Goal: Transaction & Acquisition: Purchase product/service

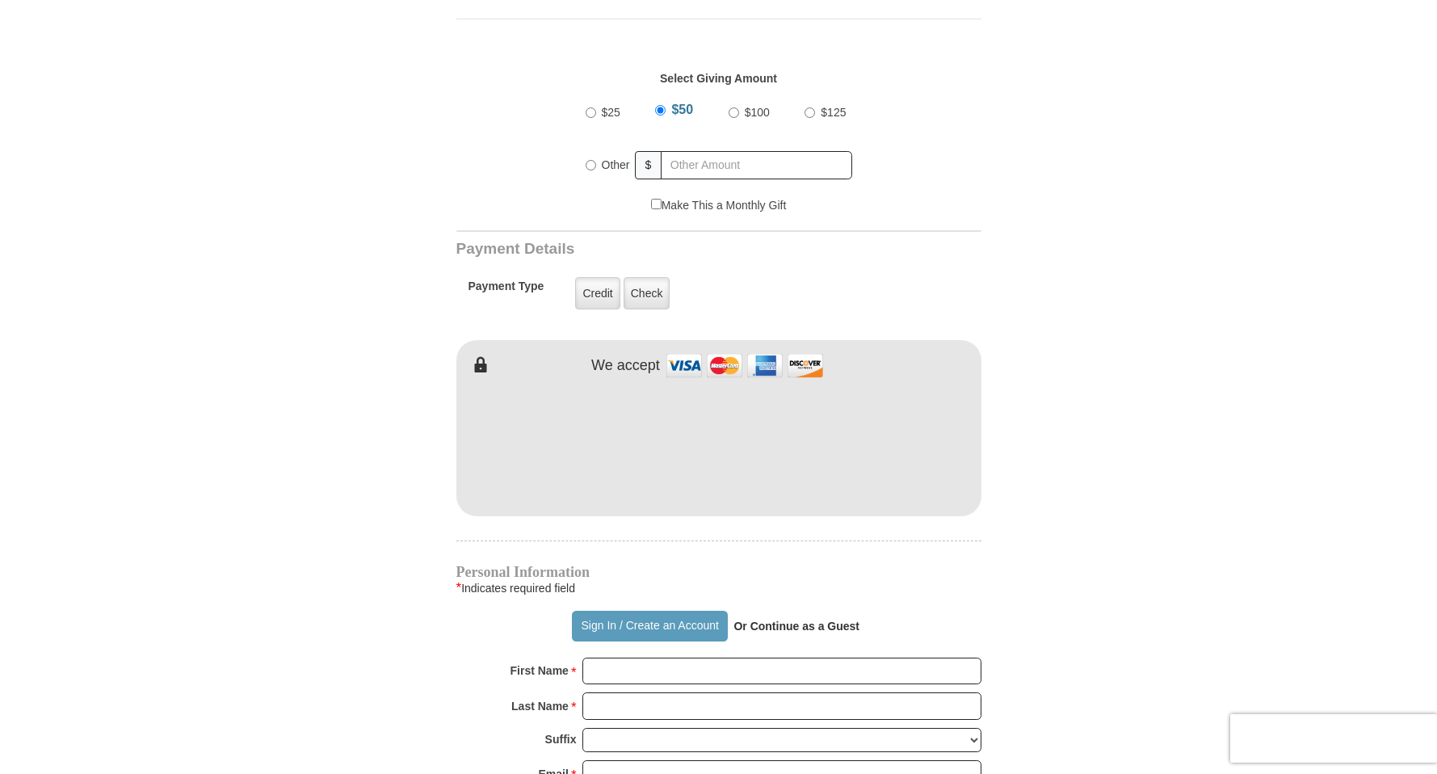
scroll to position [742, 0]
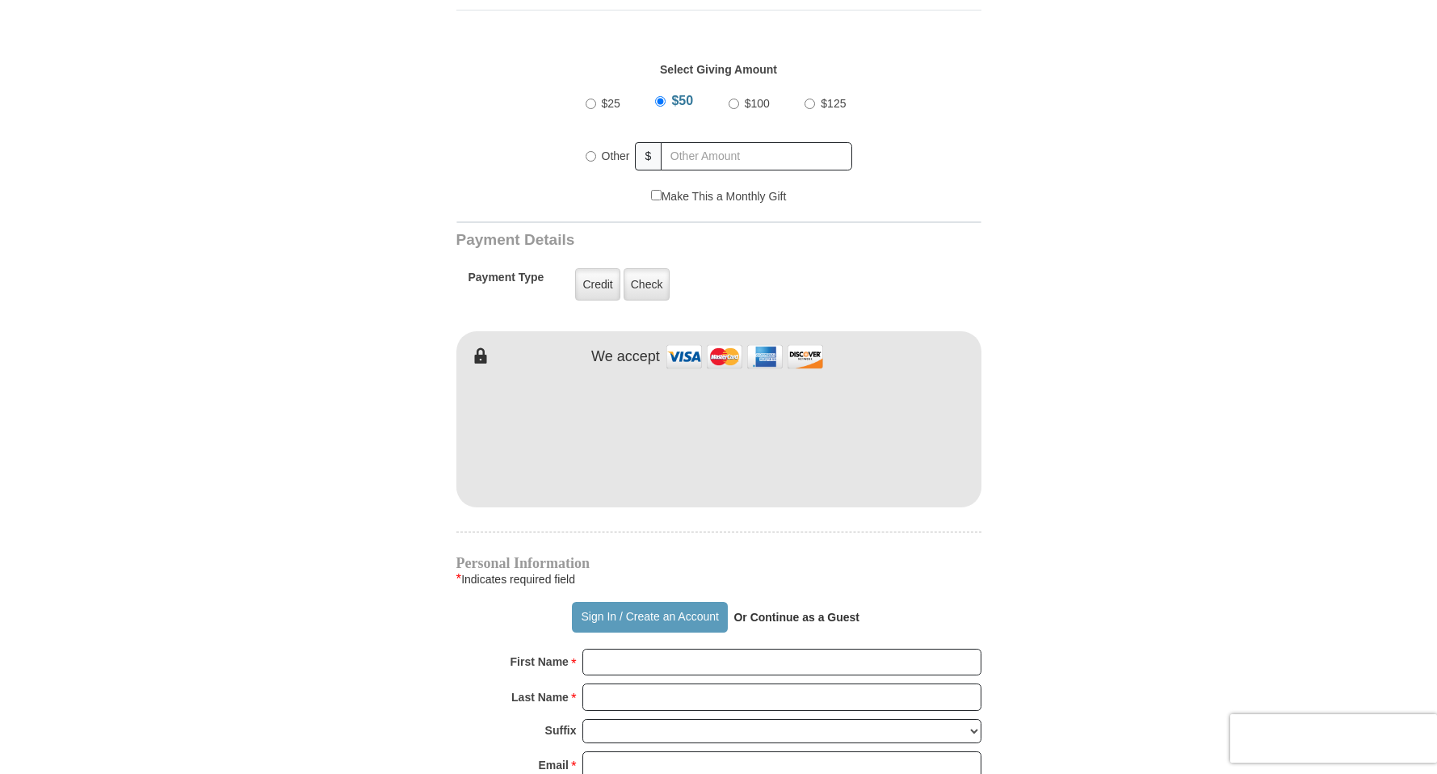
drag, startPoint x: 1447, startPoint y: 762, endPoint x: 1458, endPoint y: 760, distance: 10.6
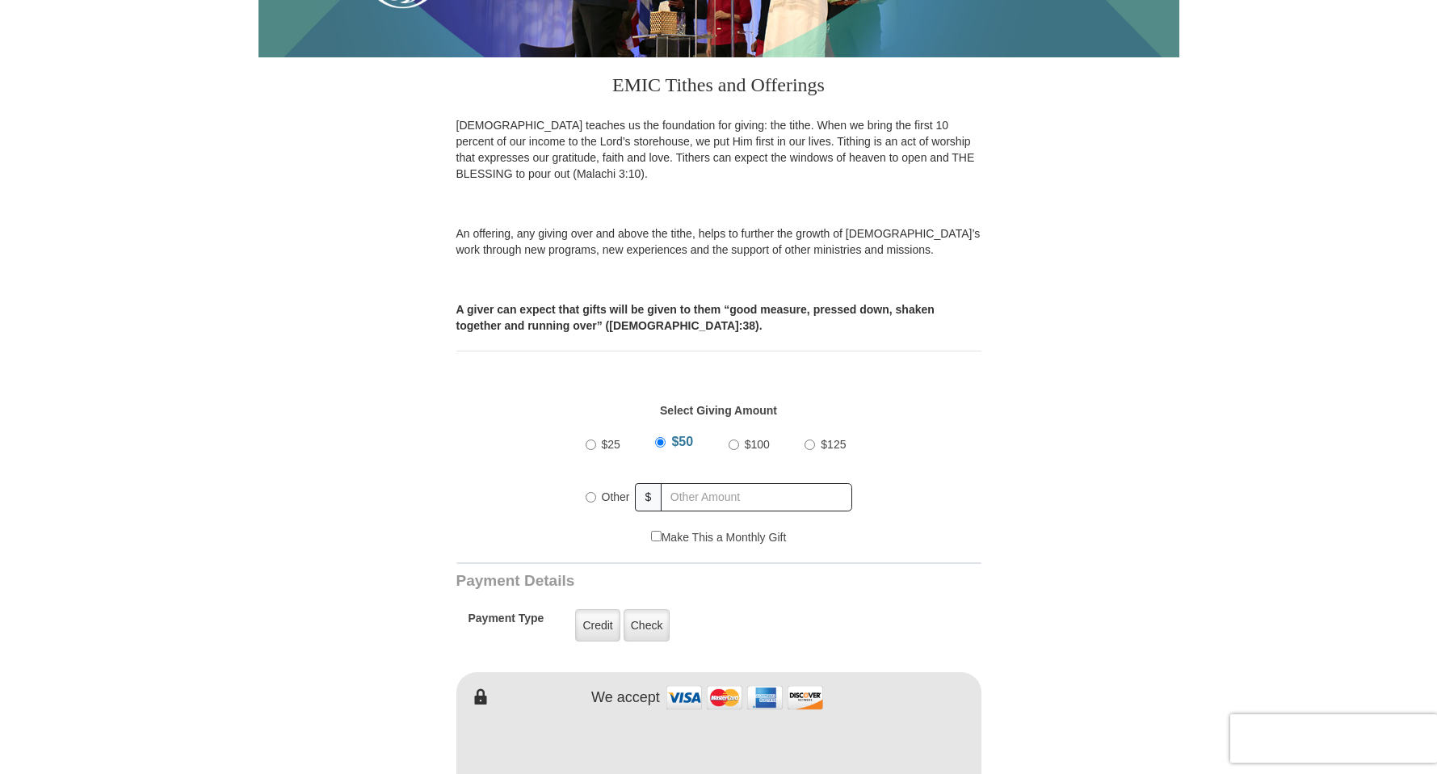
scroll to position [398, 0]
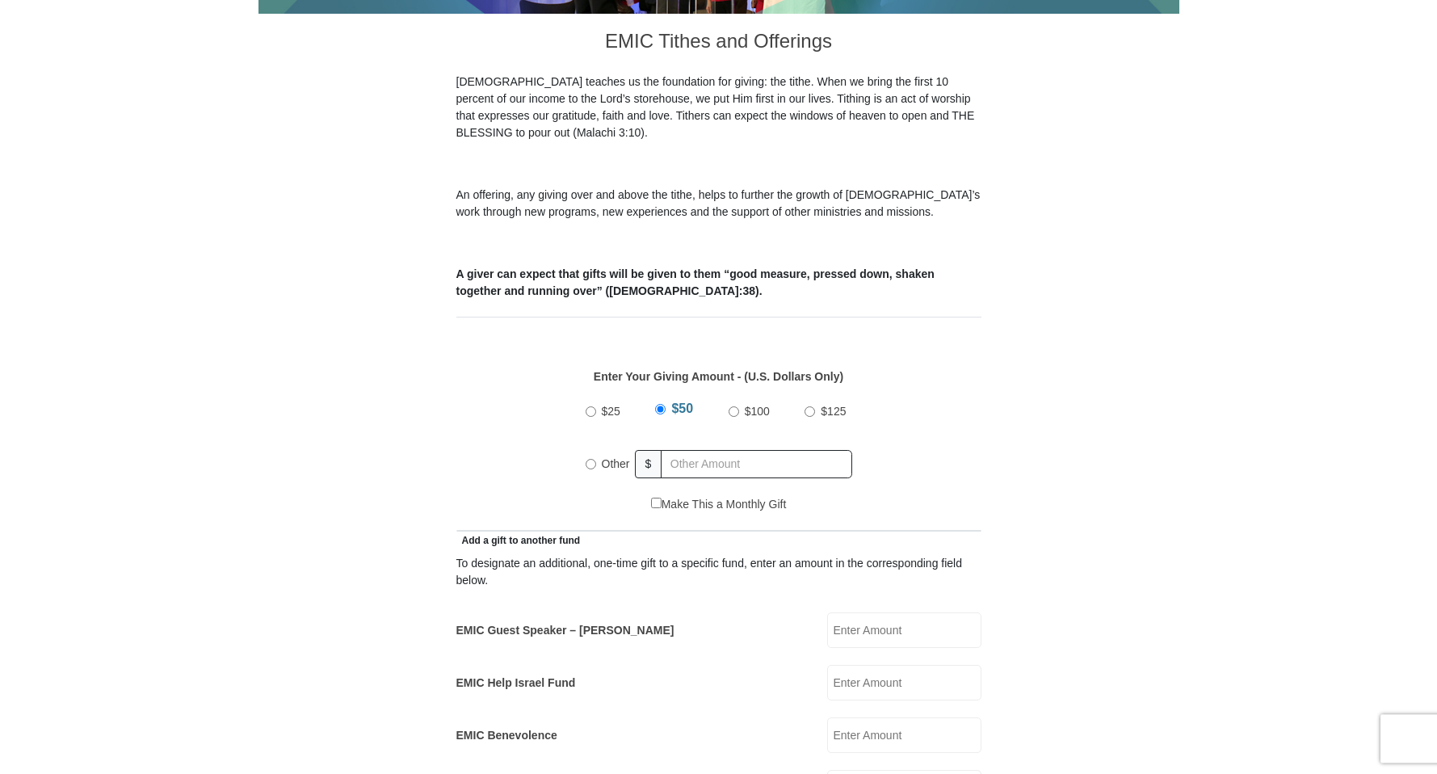
scroll to position [481, 0]
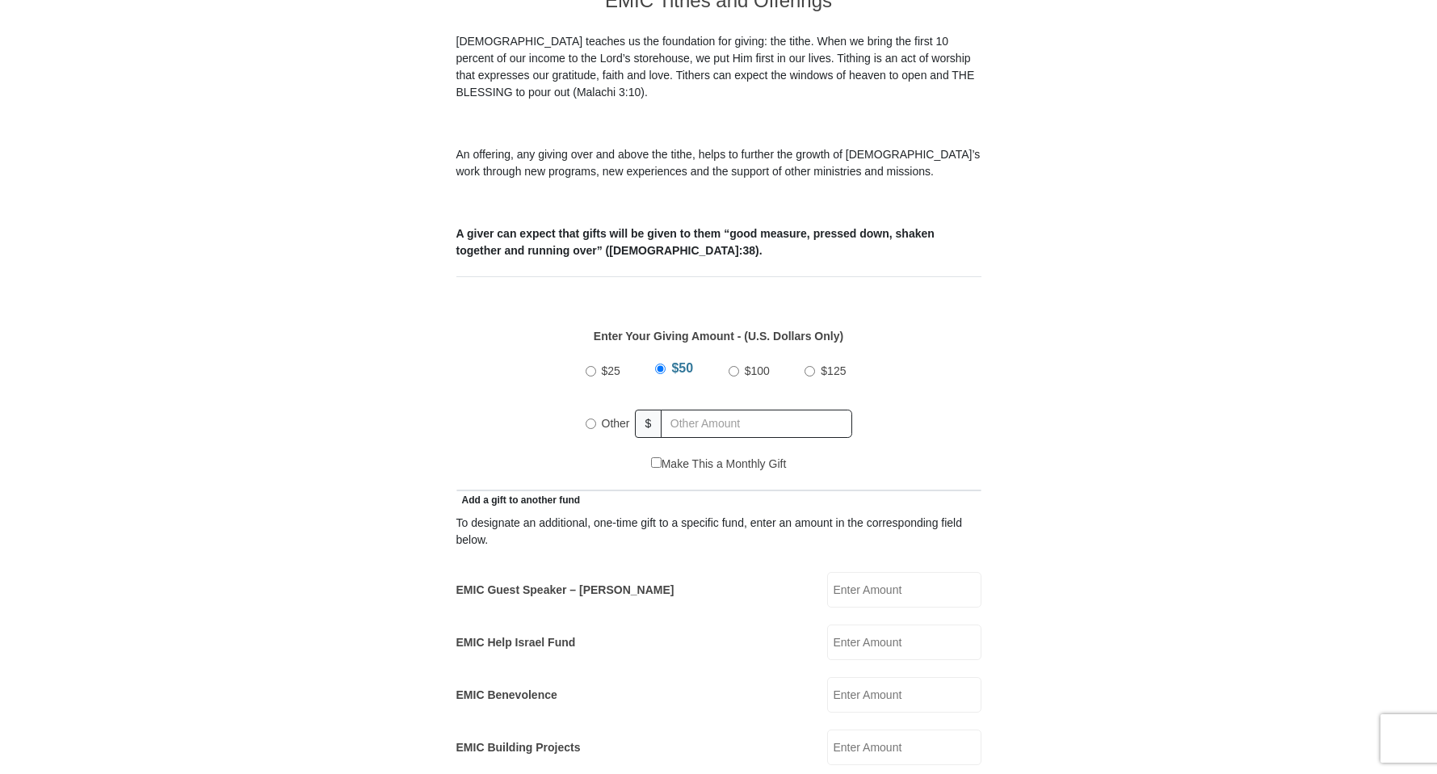
click at [838, 572] on input "EMIC Guest Speaker – [PERSON_NAME]" at bounding box center [904, 590] width 154 height 36
type input "50.00"
click at [660, 364] on input "$50" at bounding box center [660, 369] width 11 height 11
drag, startPoint x: 590, startPoint y: 355, endPoint x: 588, endPoint y: 364, distance: 9.0
click at [590, 366] on input "$25" at bounding box center [591, 371] width 11 height 11
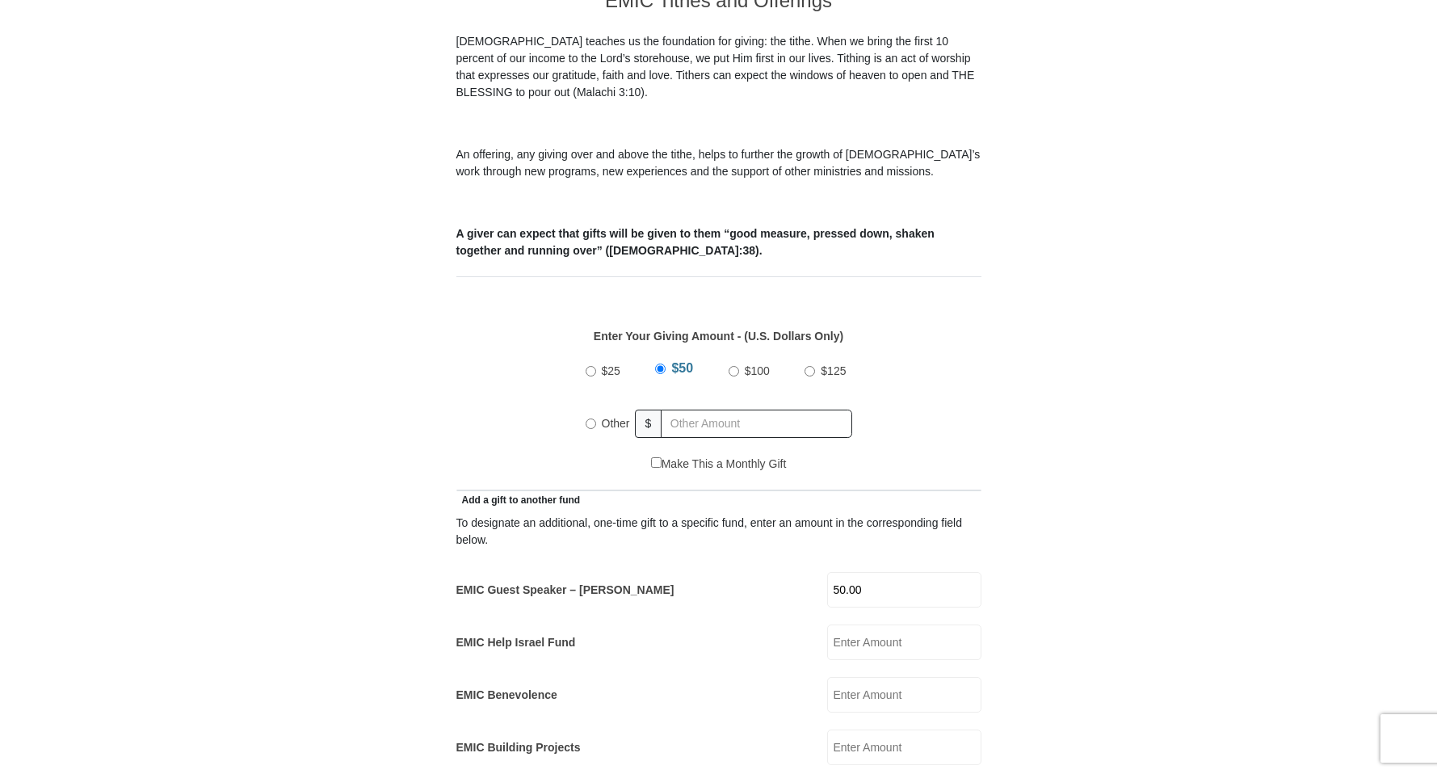
radio input "true"
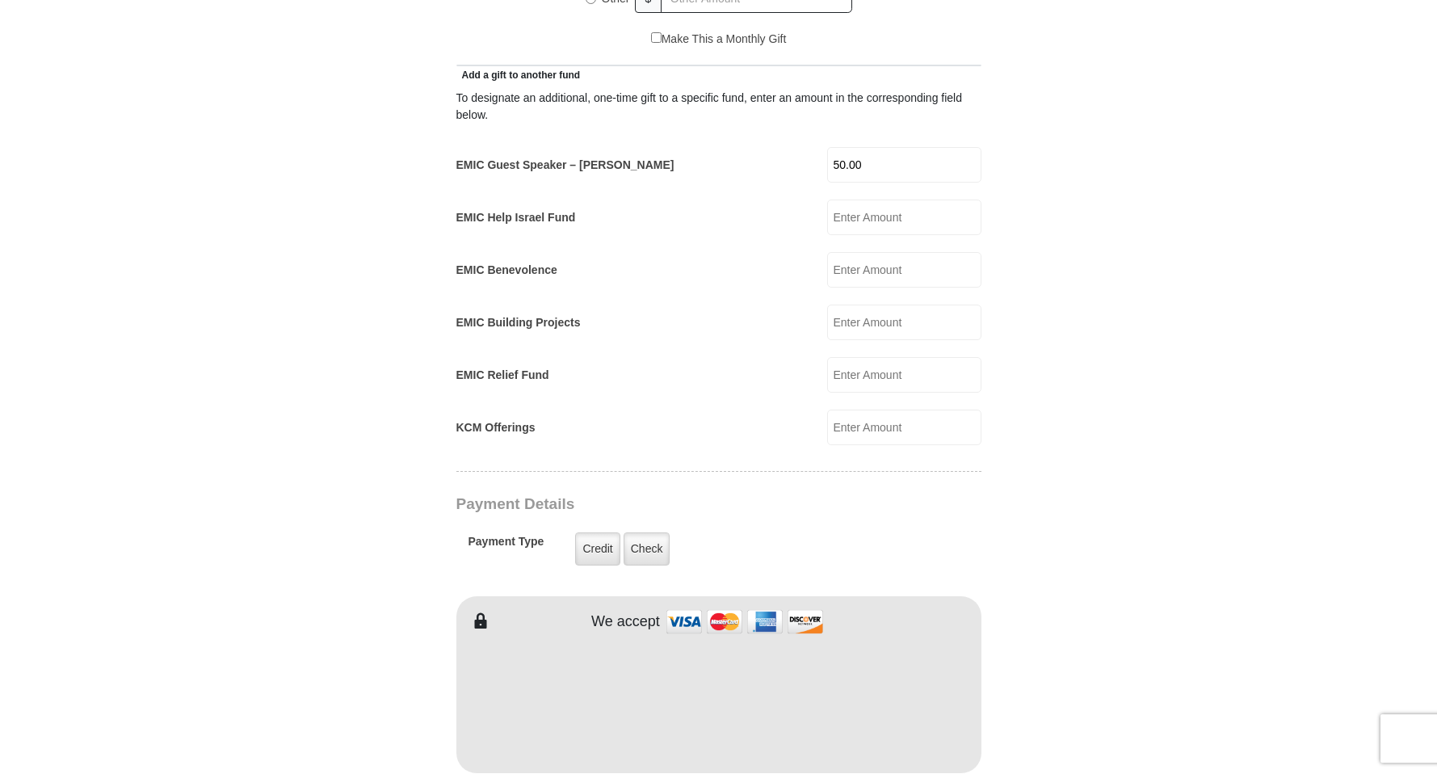
scroll to position [920, 0]
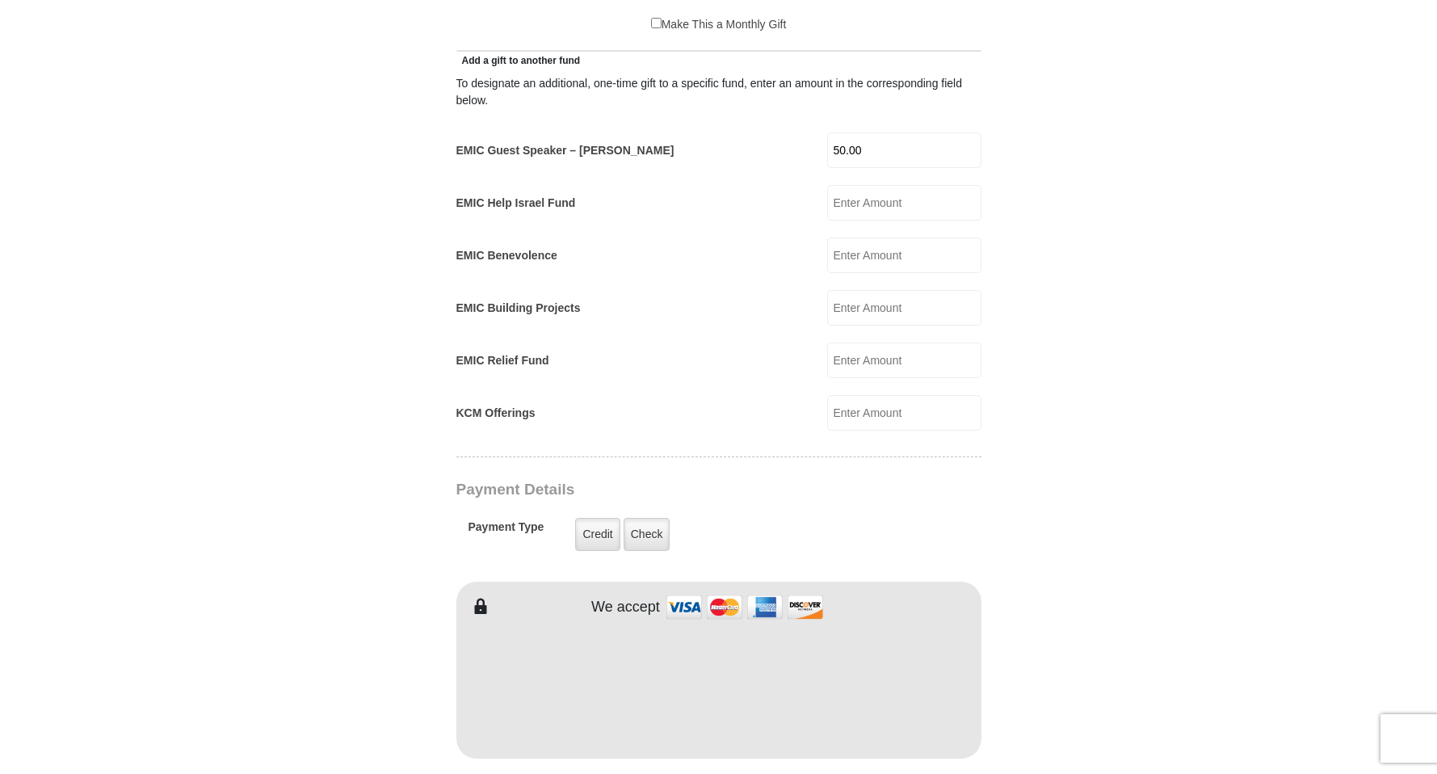
drag, startPoint x: 587, startPoint y: 508, endPoint x: 170, endPoint y: 486, distance: 416.7
click at [585, 518] on label "Credit" at bounding box center [597, 534] width 44 height 33
click at [0, 0] on input "Credit" at bounding box center [0, 0] width 0 height 0
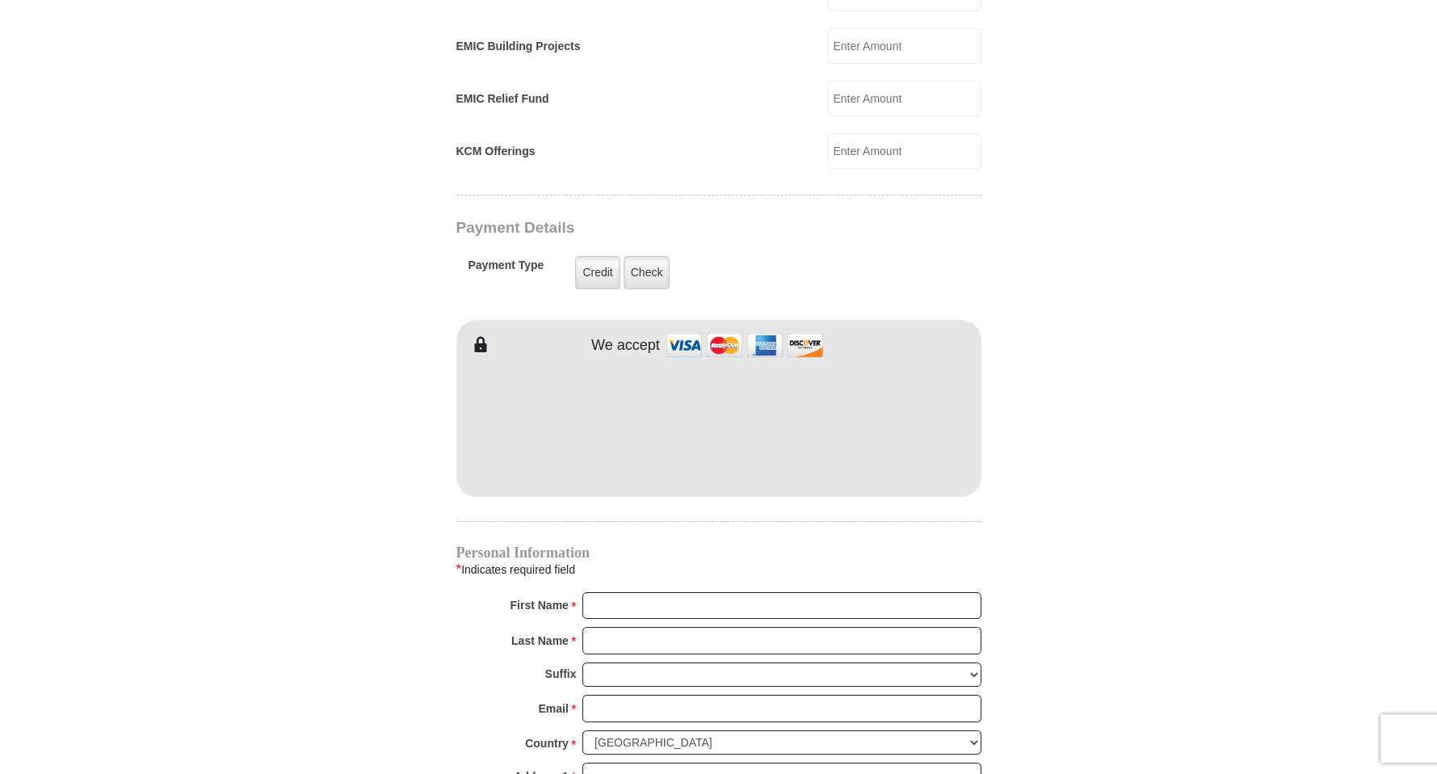
scroll to position [1195, 0]
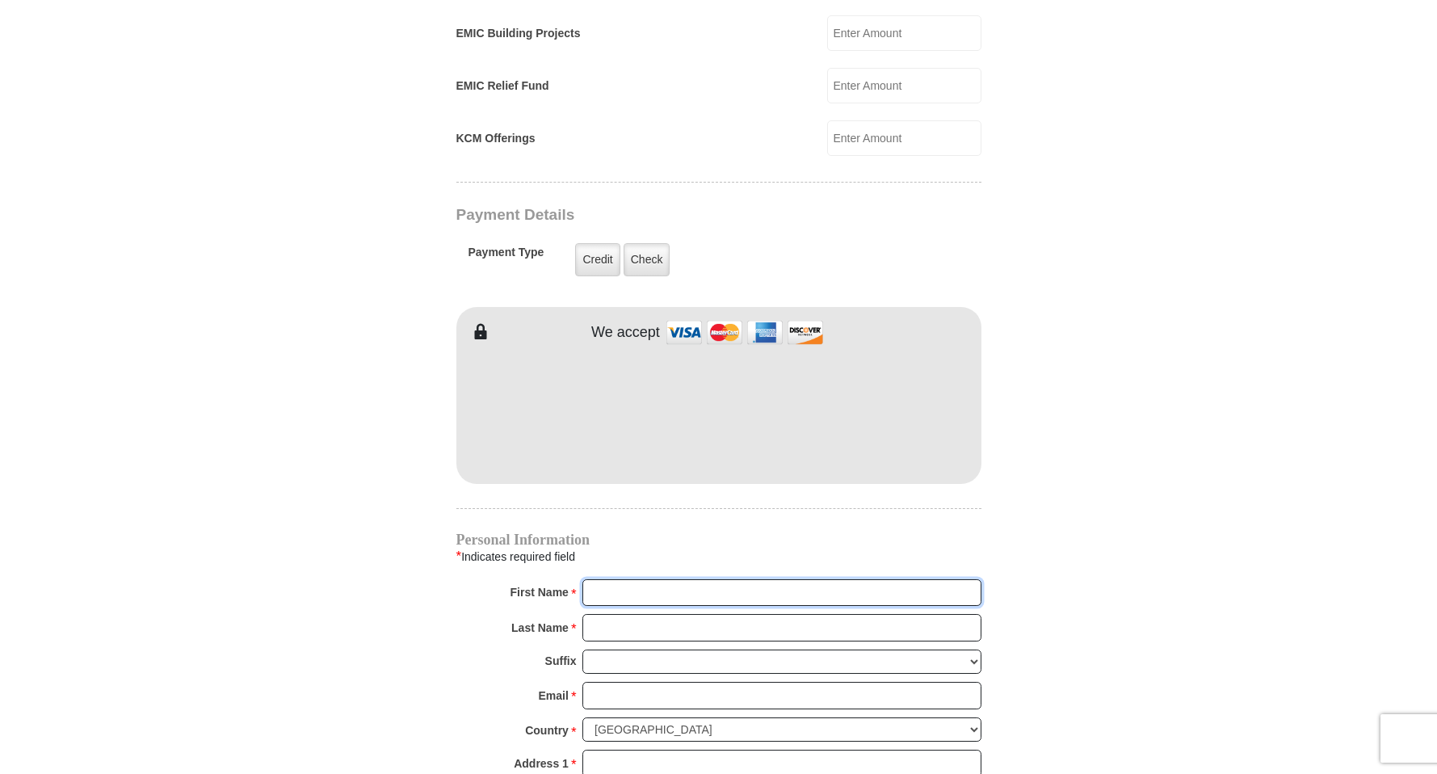
drag, startPoint x: 587, startPoint y: 578, endPoint x: 395, endPoint y: 590, distance: 191.9
click at [586, 580] on input "First Name *" at bounding box center [782, 592] width 399 height 27
type input "[PERSON_NAME]"
drag, startPoint x: 587, startPoint y: 606, endPoint x: 779, endPoint y: 658, distance: 199.3
click at [594, 614] on input "Last Name *" at bounding box center [782, 627] width 399 height 27
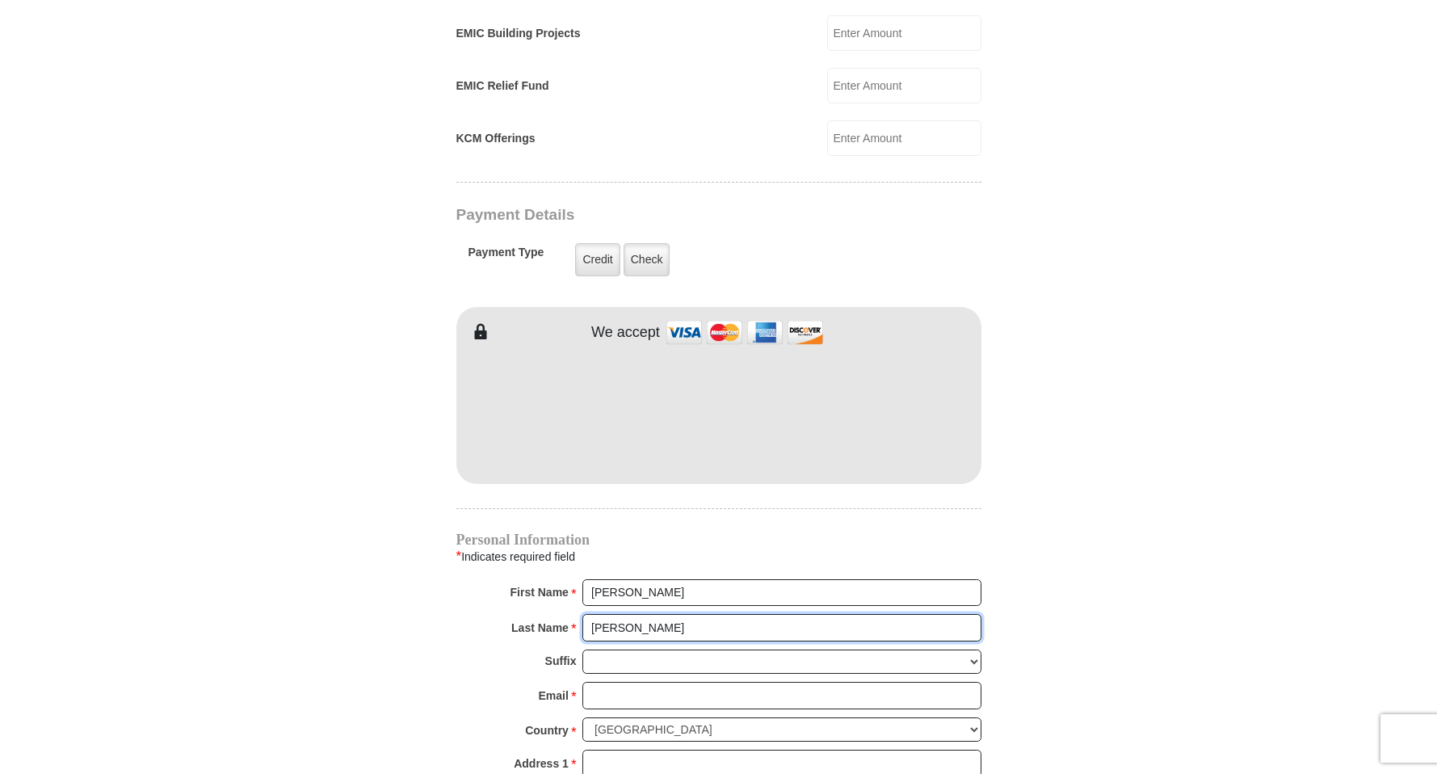
type input "[PERSON_NAME]"
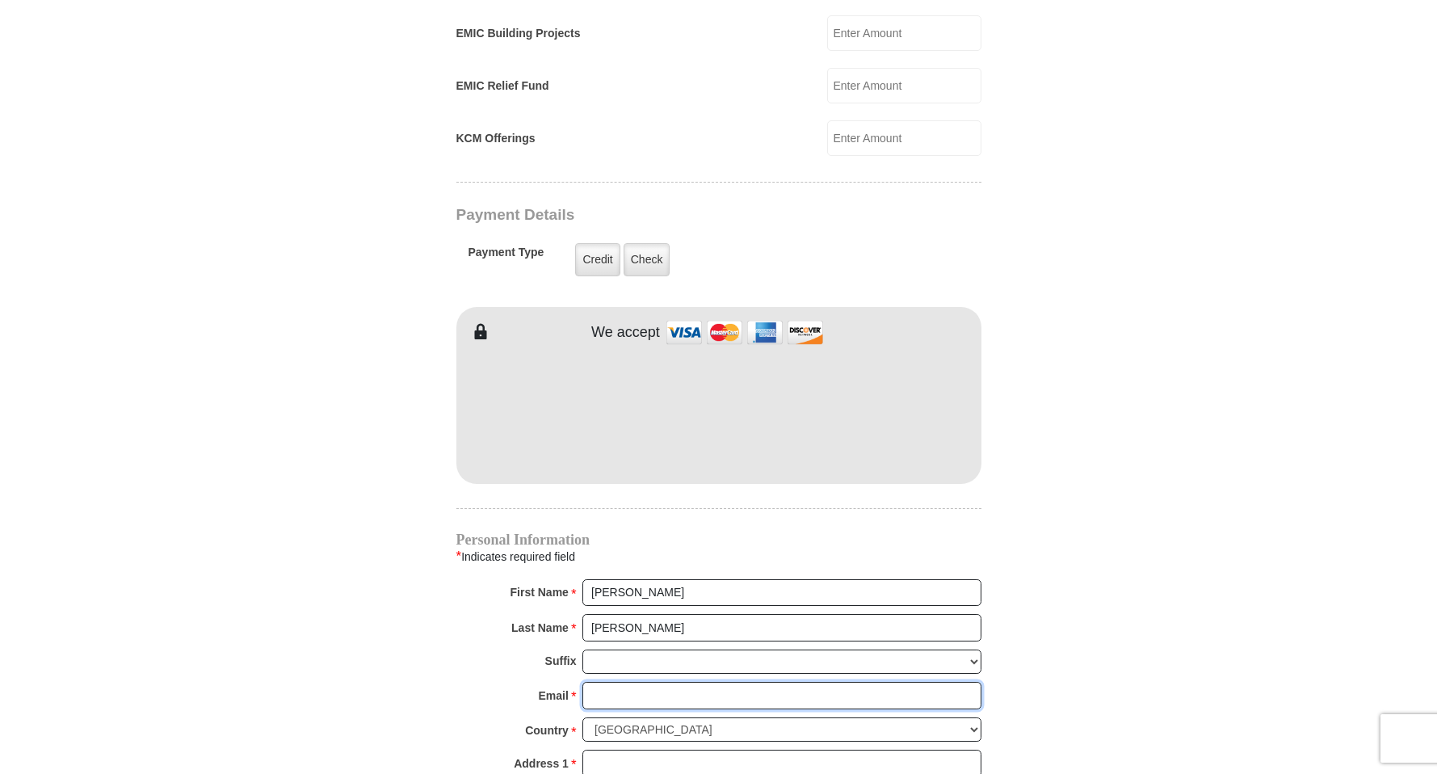
drag, startPoint x: 595, startPoint y: 678, endPoint x: 832, endPoint y: 755, distance: 249.6
click at [595, 682] on input "Email *" at bounding box center [782, 695] width 399 height 27
type input "[PERSON_NAME][EMAIL_ADDRESS][PERSON_NAME][DOMAIN_NAME]"
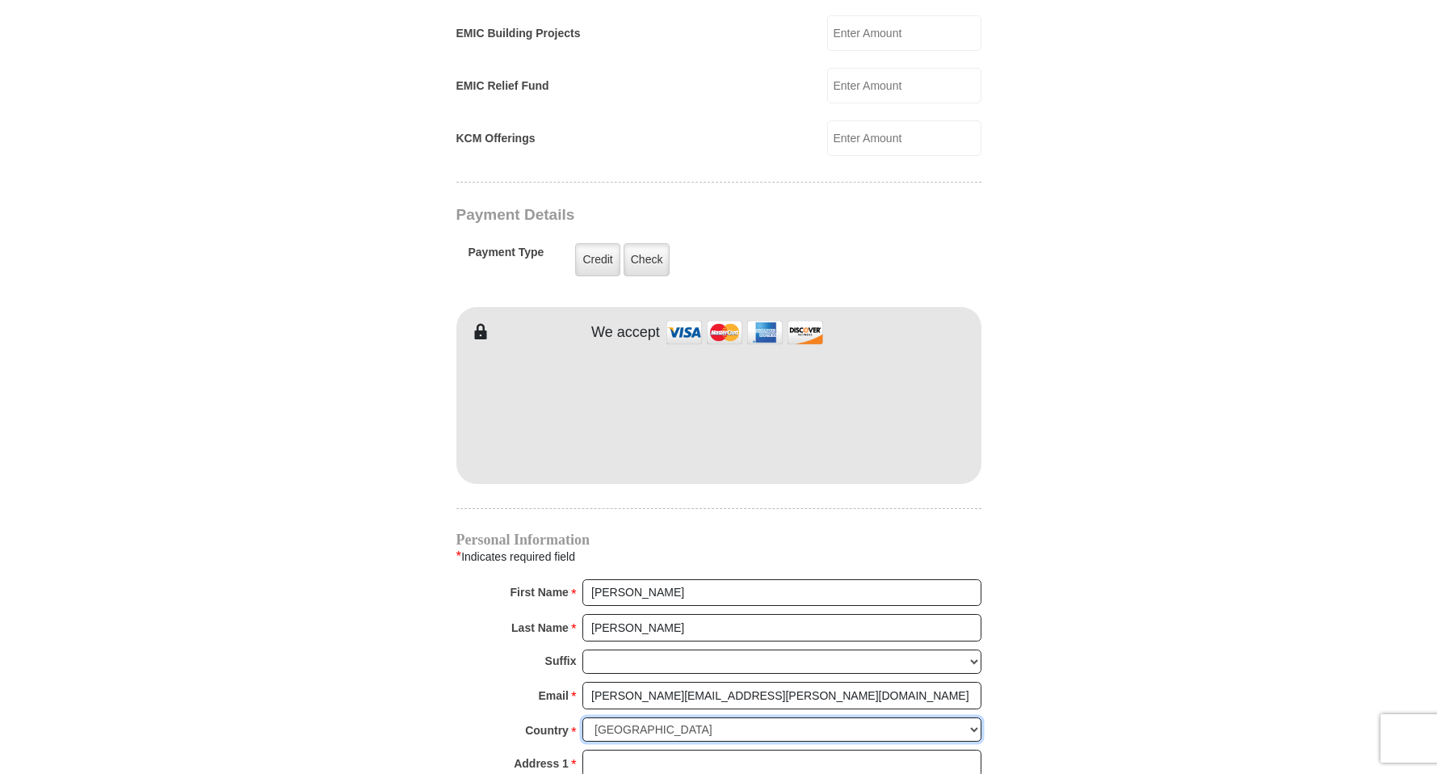
click at [583, 717] on select "[GEOGRAPHIC_DATA] [GEOGRAPHIC_DATA] [GEOGRAPHIC_DATA] [GEOGRAPHIC_DATA] [GEOGRA…" at bounding box center [782, 729] width 399 height 25
click option "[GEOGRAPHIC_DATA]" at bounding box center [0, 0] width 0 height 0
click at [592, 750] on input "Address 1 *" at bounding box center [782, 763] width 399 height 27
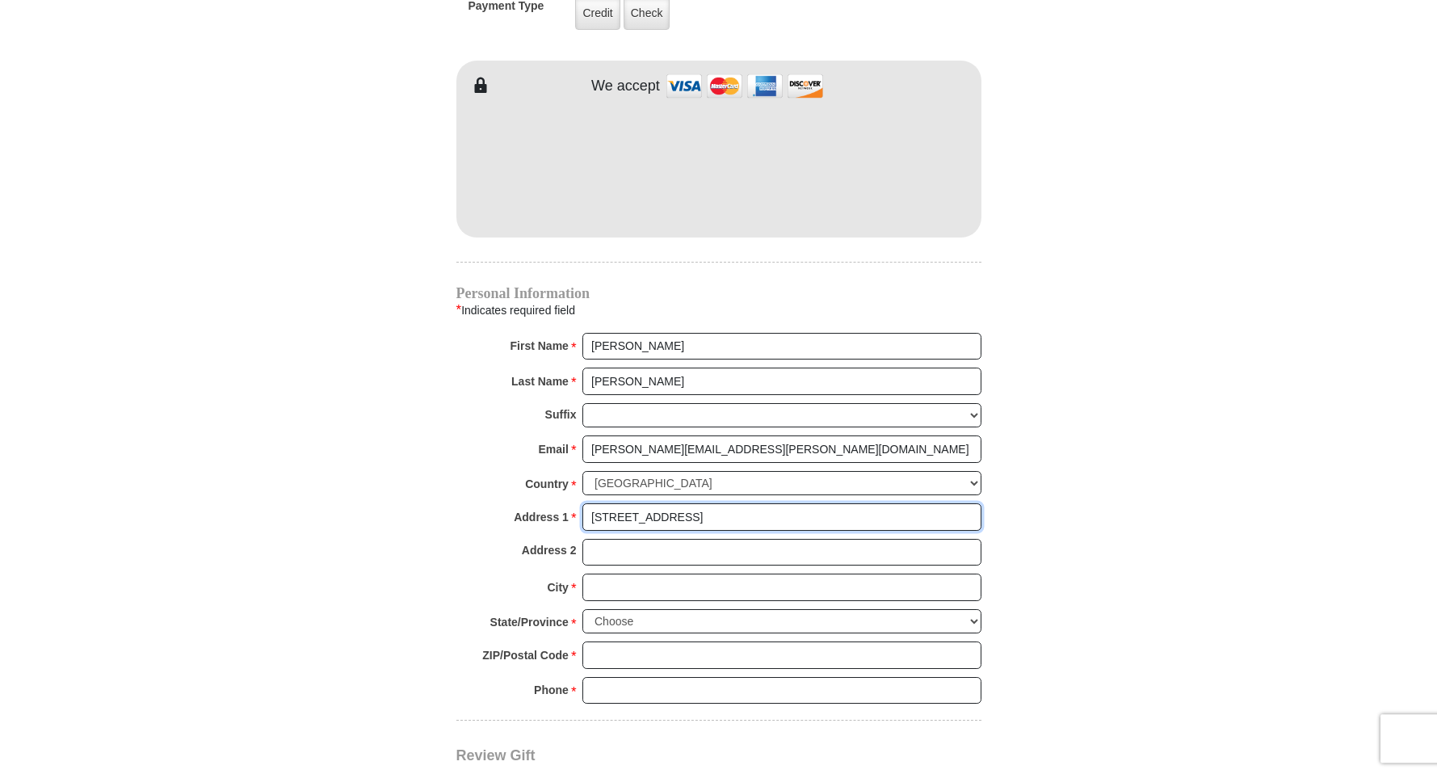
scroll to position [1442, 0]
type input "[STREET_ADDRESS]"
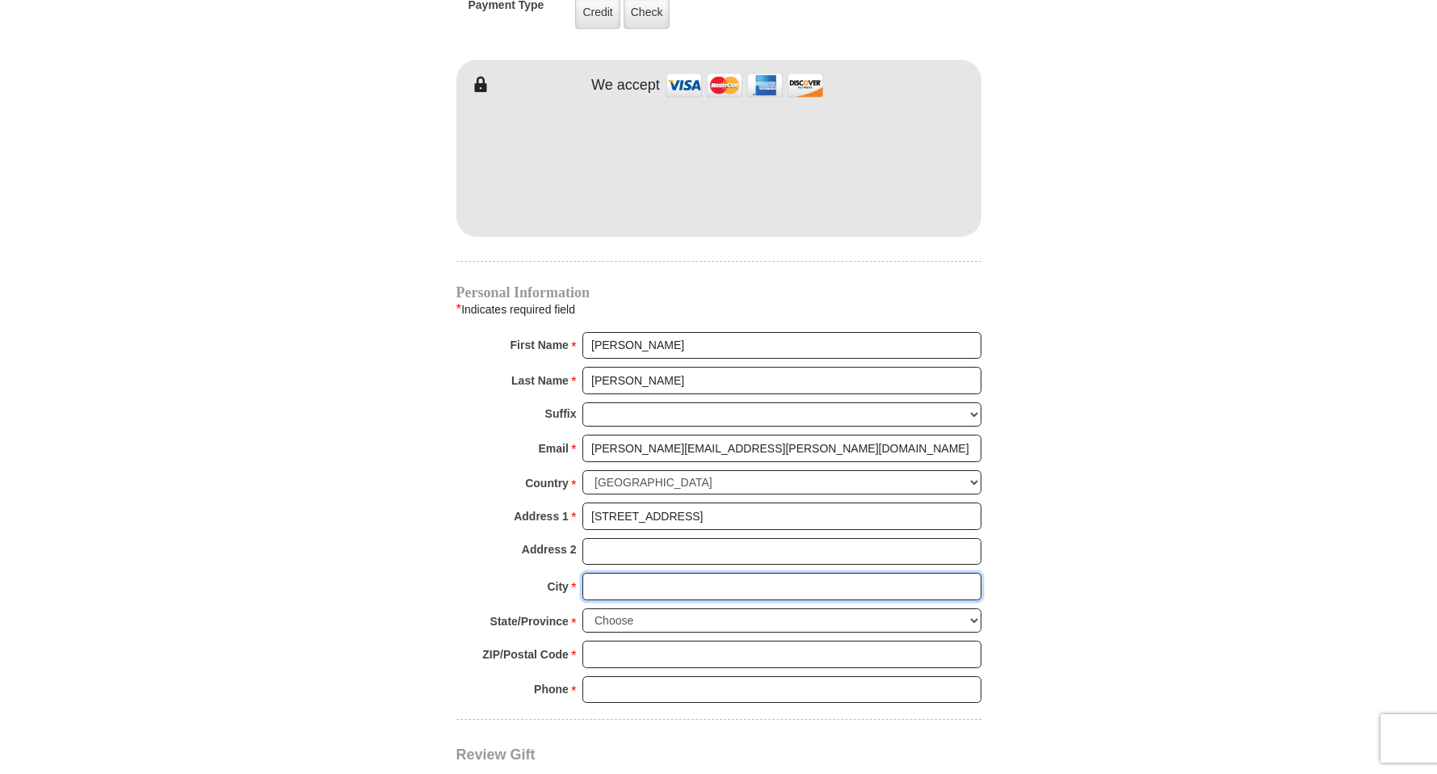
click at [591, 573] on input "City *" at bounding box center [782, 586] width 399 height 27
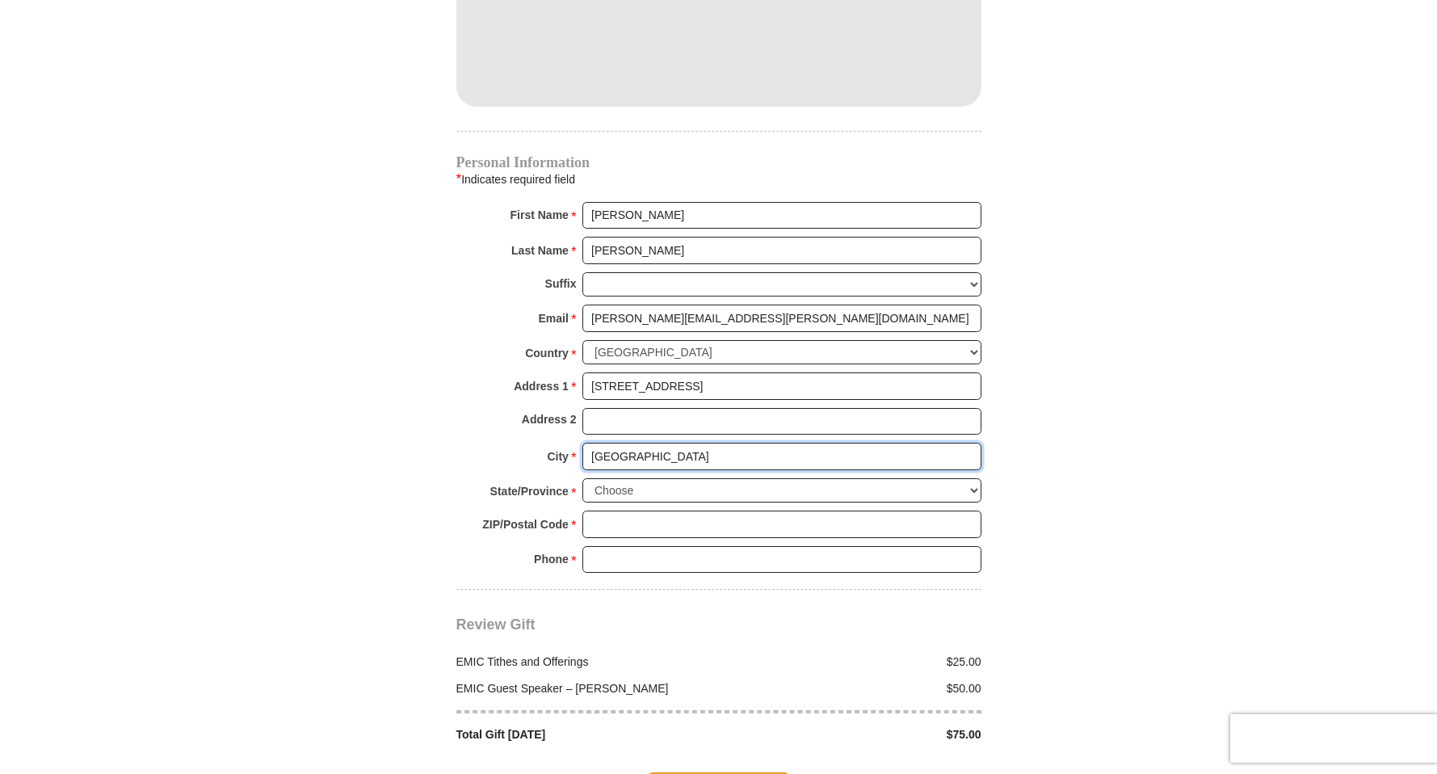
scroll to position [1580, 0]
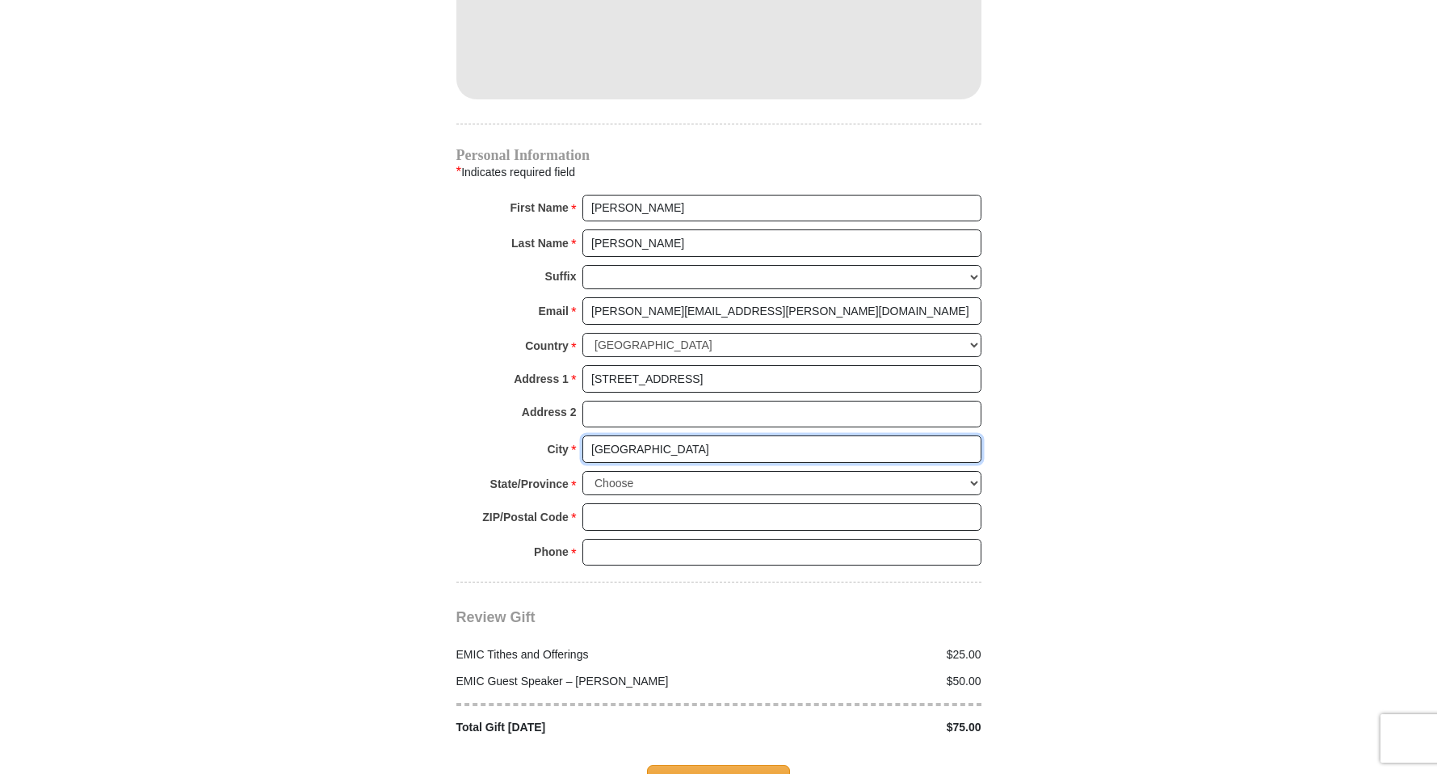
type input "[GEOGRAPHIC_DATA]"
click at [583, 471] on select "Choose [US_STATE] [US_STATE] [US_STATE] [US_STATE] [US_STATE] Armed Forces Amer…" at bounding box center [782, 483] width 399 height 25
select select "TN"
click option "[US_STATE]" at bounding box center [0, 0] width 0 height 0
click at [591, 503] on input "ZIP/Postal Code *" at bounding box center [782, 516] width 399 height 27
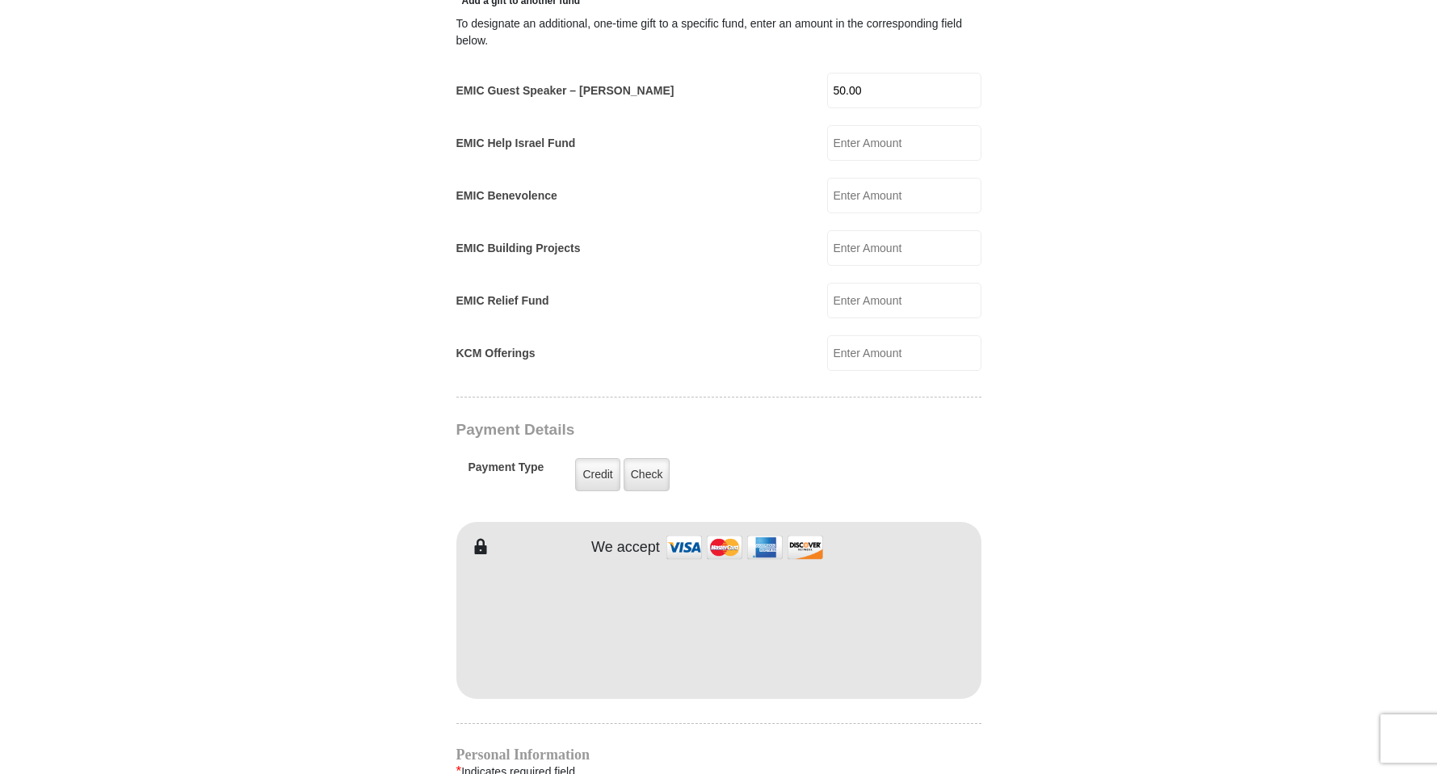
scroll to position [975, 0]
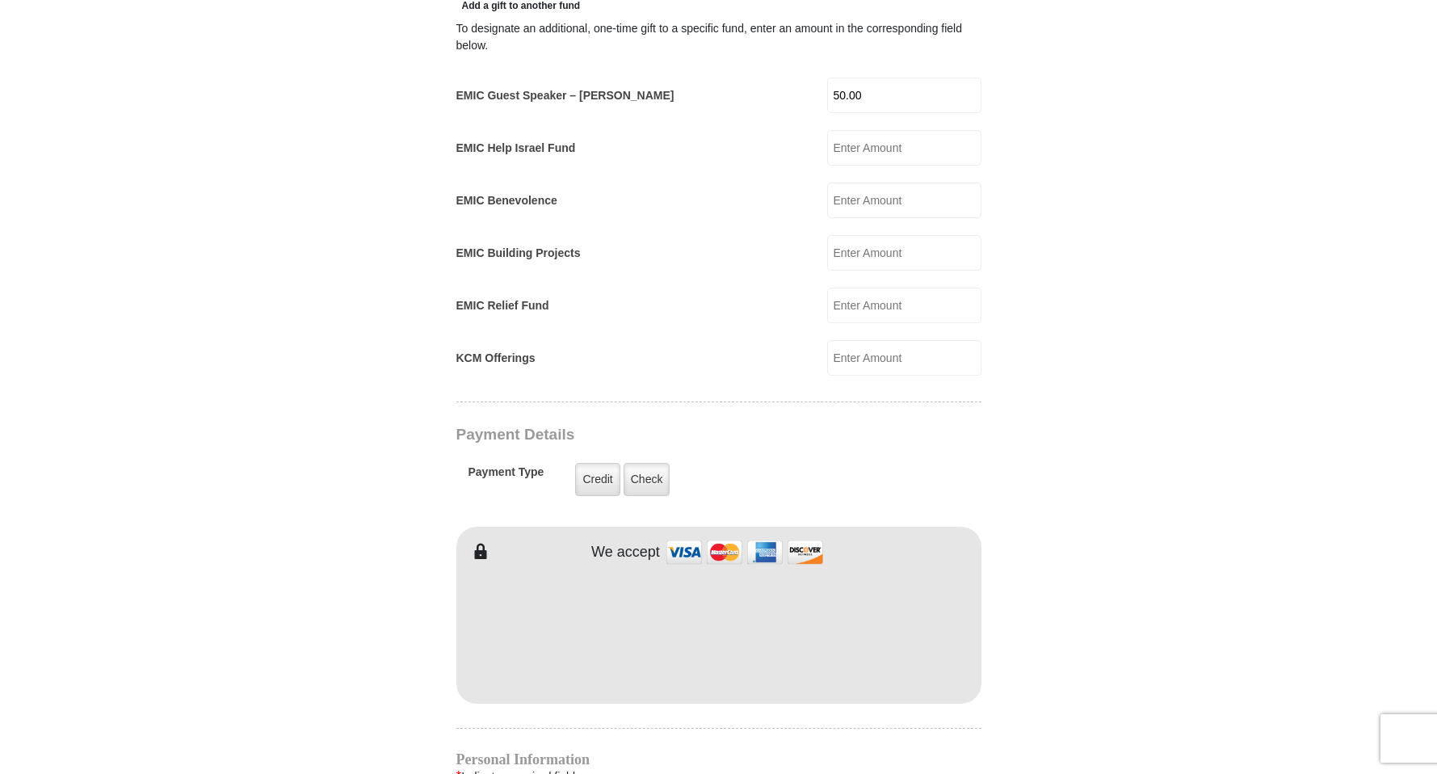
drag, startPoint x: 1441, startPoint y: 3, endPoint x: 1451, endPoint y: 6, distance: 10.0
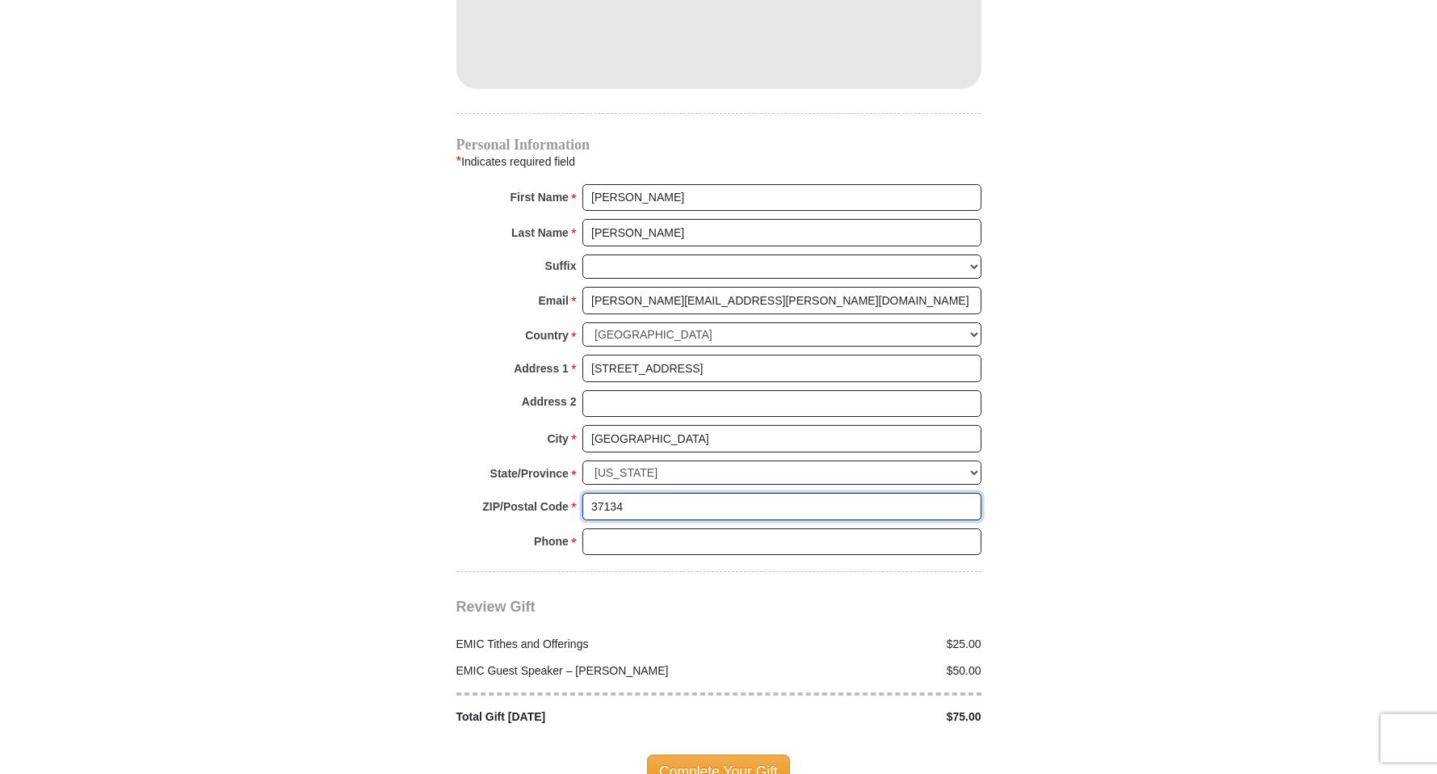
scroll to position [1593, 0]
type input "37134"
drag, startPoint x: 713, startPoint y: 742, endPoint x: 692, endPoint y: 742, distance: 21.8
click at [713, 751] on span "Complete Your Gift" at bounding box center [718, 768] width 143 height 34
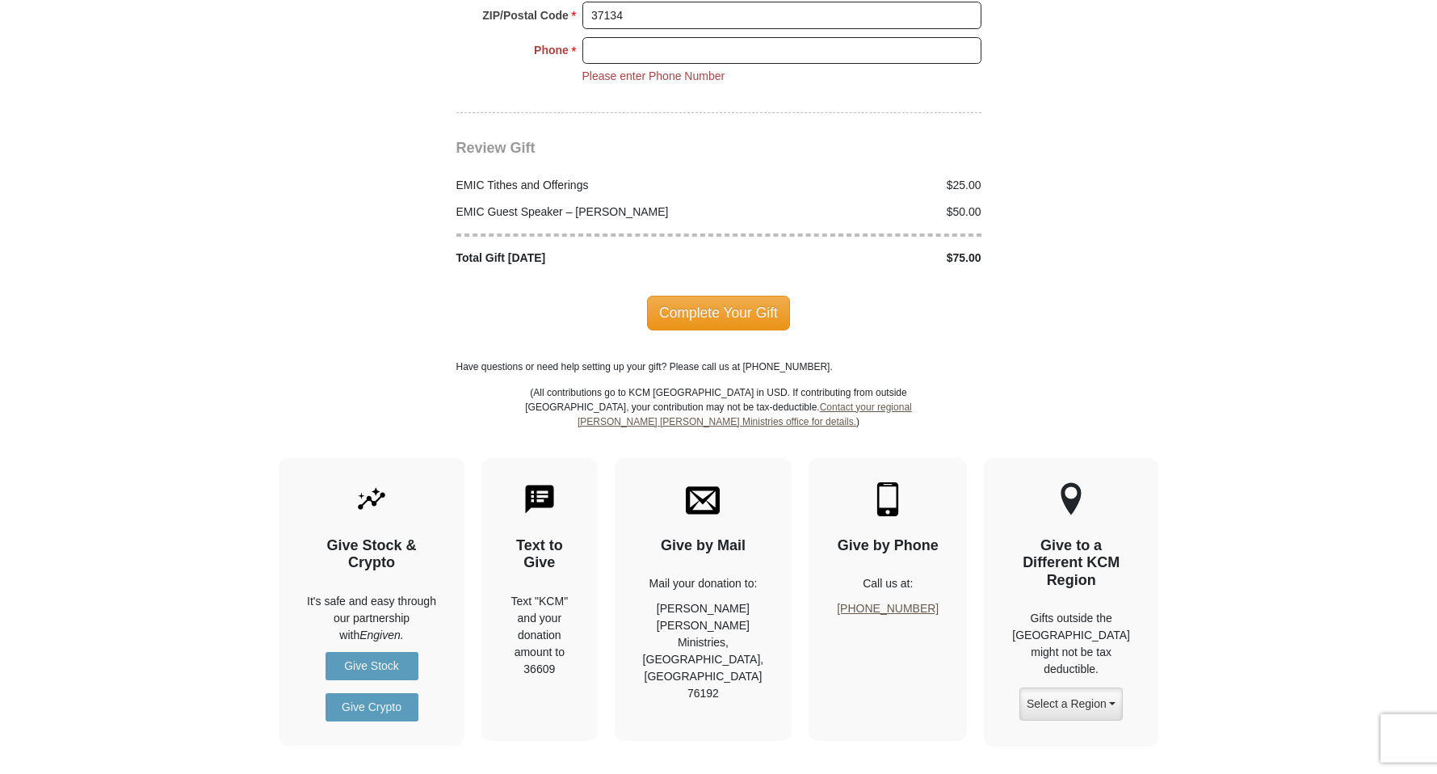
scroll to position [2083, 0]
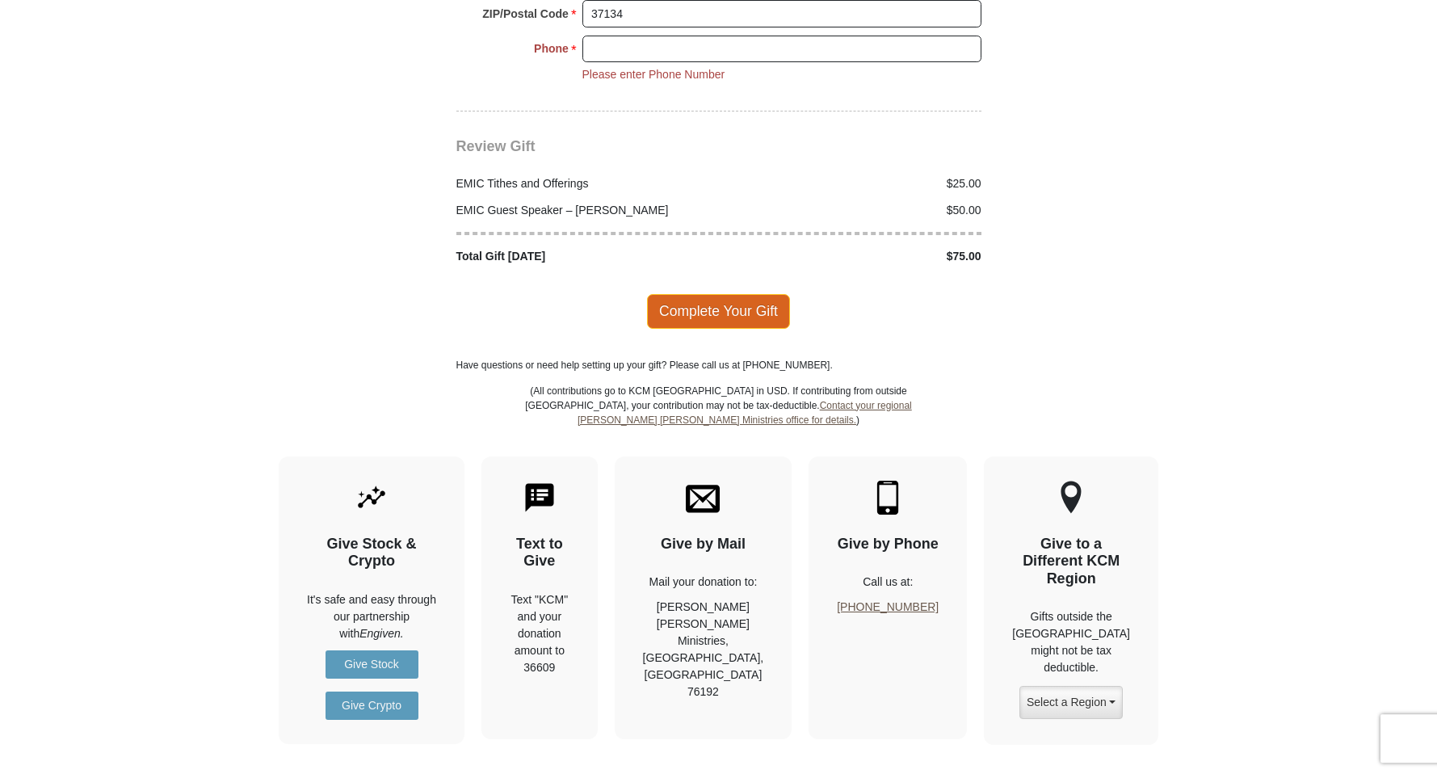
click at [744, 294] on span "Complete Your Gift" at bounding box center [718, 311] width 143 height 34
click at [599, 36] on input "Phone * *" at bounding box center [782, 49] width 399 height 27
type input "0"
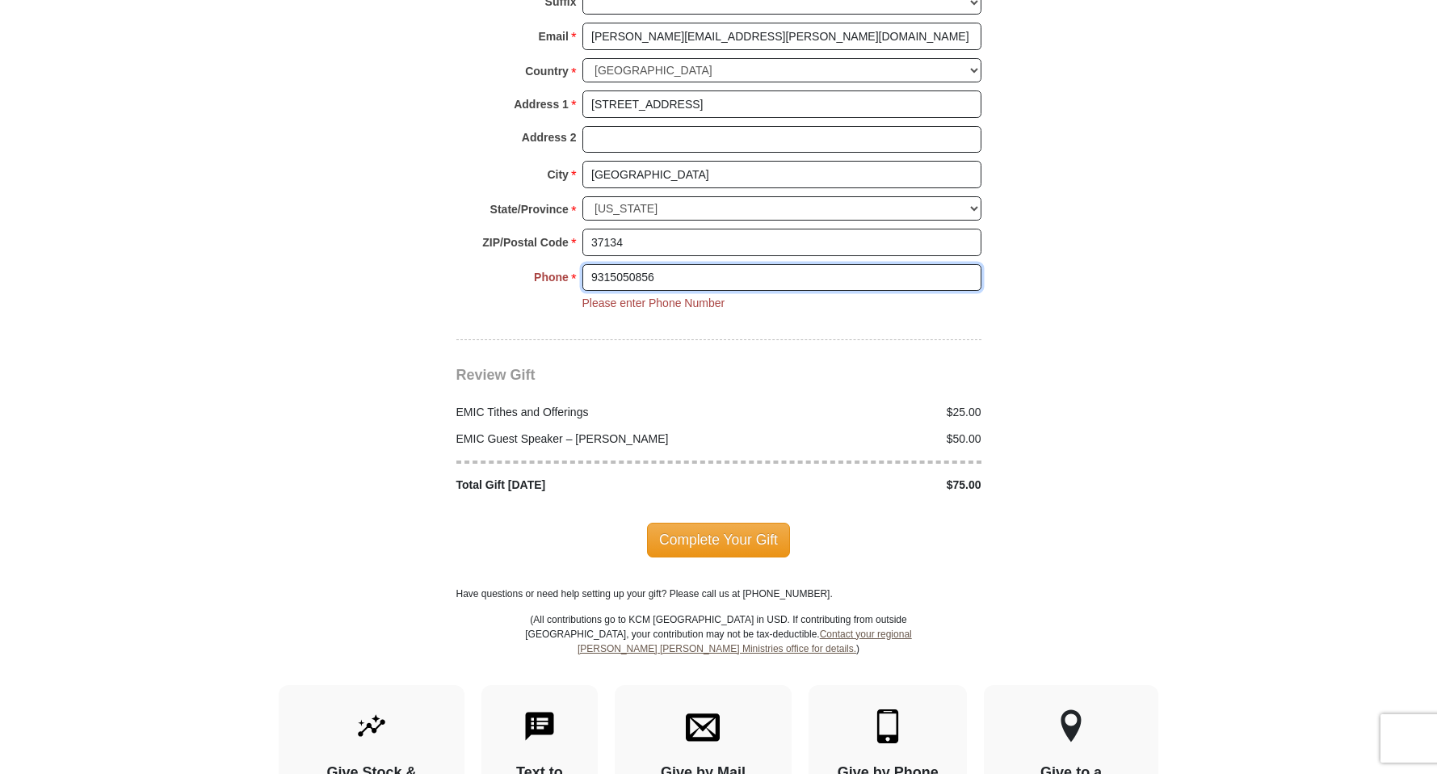
scroll to position [1849, 0]
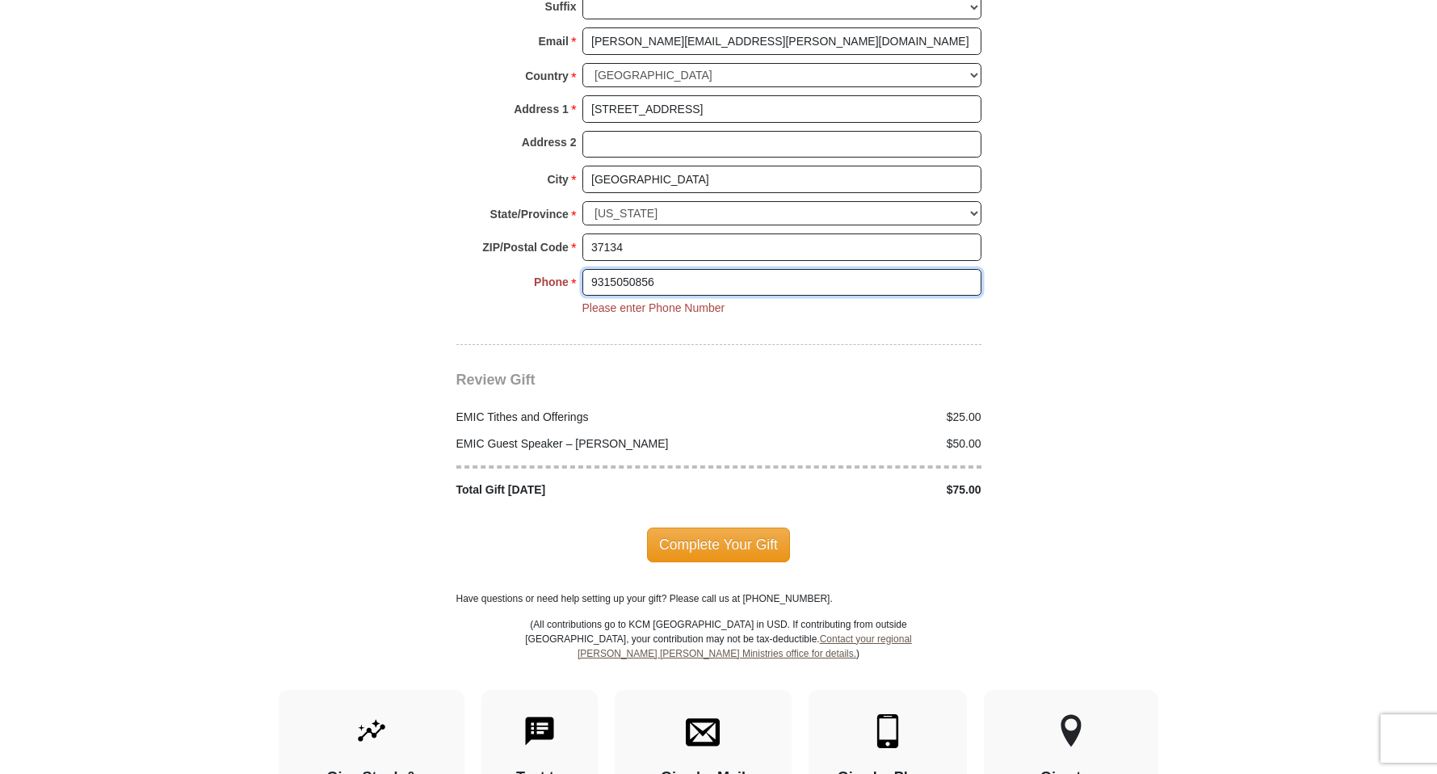
type input "9315050856"
drag, startPoint x: 716, startPoint y: 524, endPoint x: 622, endPoint y: 515, distance: 94.1
click at [716, 528] on span "Complete Your Gift" at bounding box center [718, 545] width 143 height 34
